Goal: Information Seeking & Learning: Learn about a topic

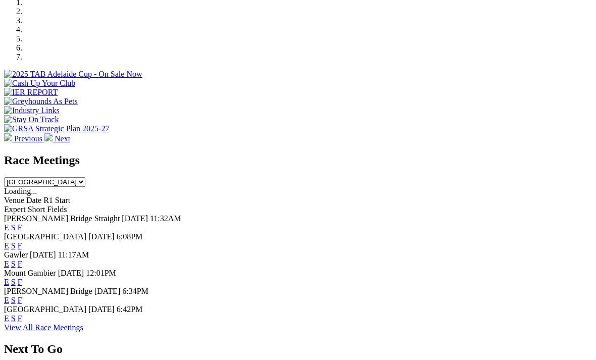
scroll to position [322, 0]
click at [83, 323] on link "View All Race Meetings" at bounding box center [43, 327] width 79 height 9
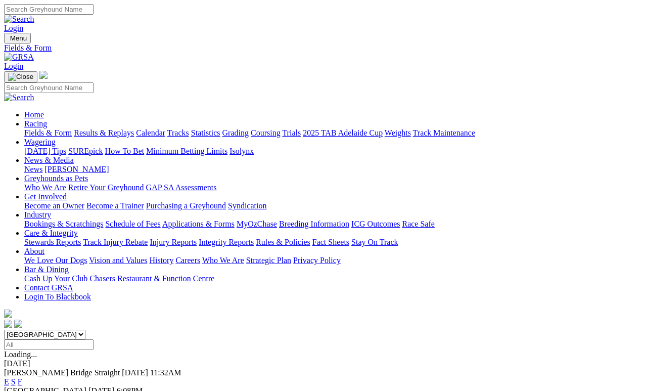
scroll to position [5, 0]
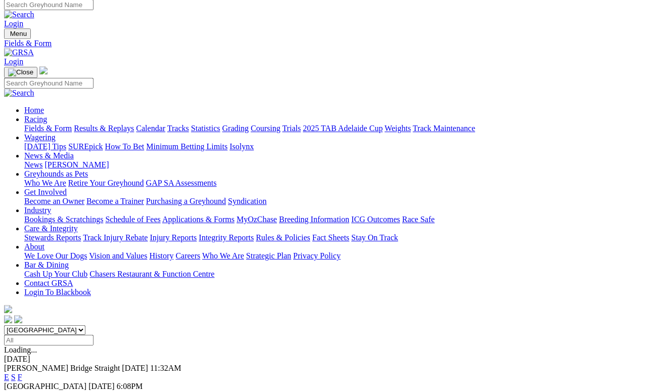
click at [93, 335] on input "Select date" at bounding box center [48, 340] width 89 height 11
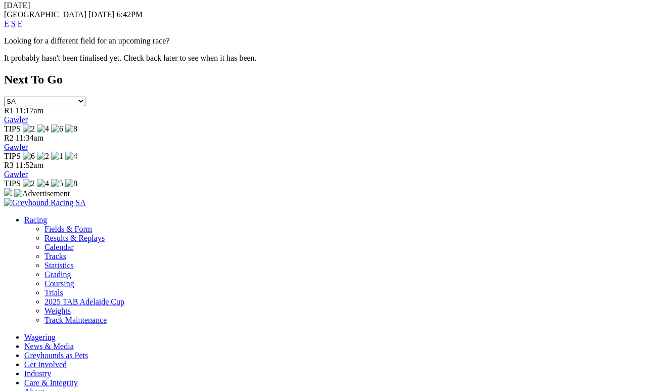
scroll to position [477, 0]
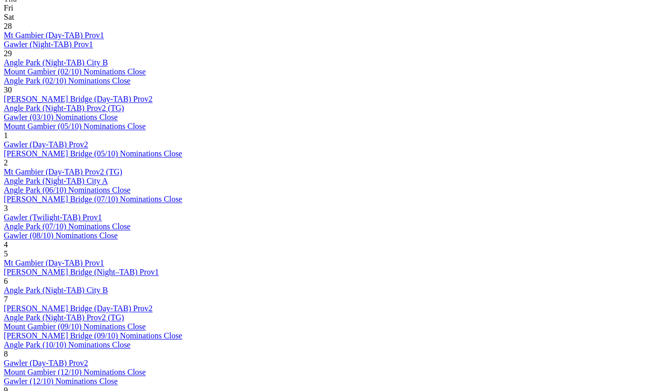
scroll to position [540, 7]
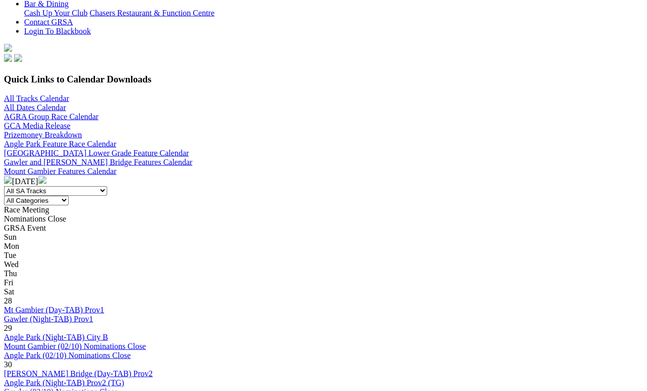
scroll to position [257, 5]
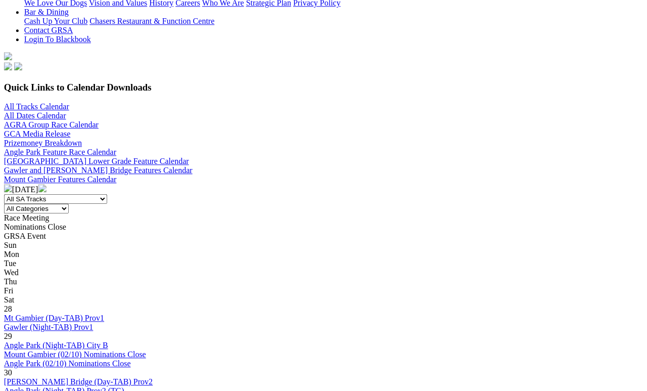
click at [69, 204] on select "All Categories Race Meetings GRSA Events Nomination Dates" at bounding box center [36, 209] width 65 height 10
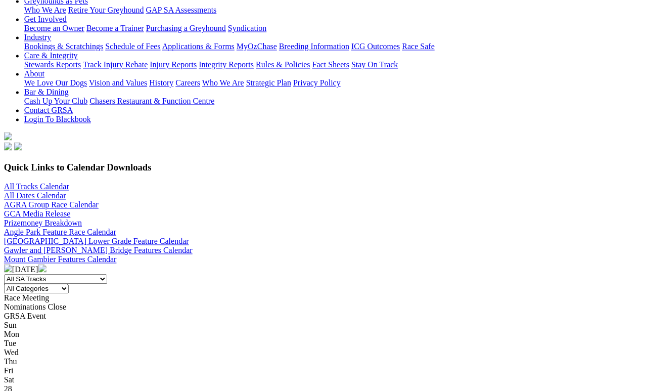
scroll to position [177, 5]
click at [46, 264] on img at bounding box center [42, 268] width 8 height 8
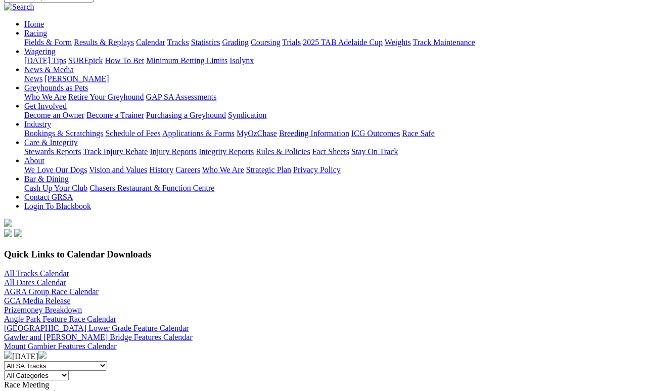
scroll to position [91, 41]
click at [12, 350] on img at bounding box center [8, 354] width 8 height 8
